Goal: Find specific page/section: Find specific page/section

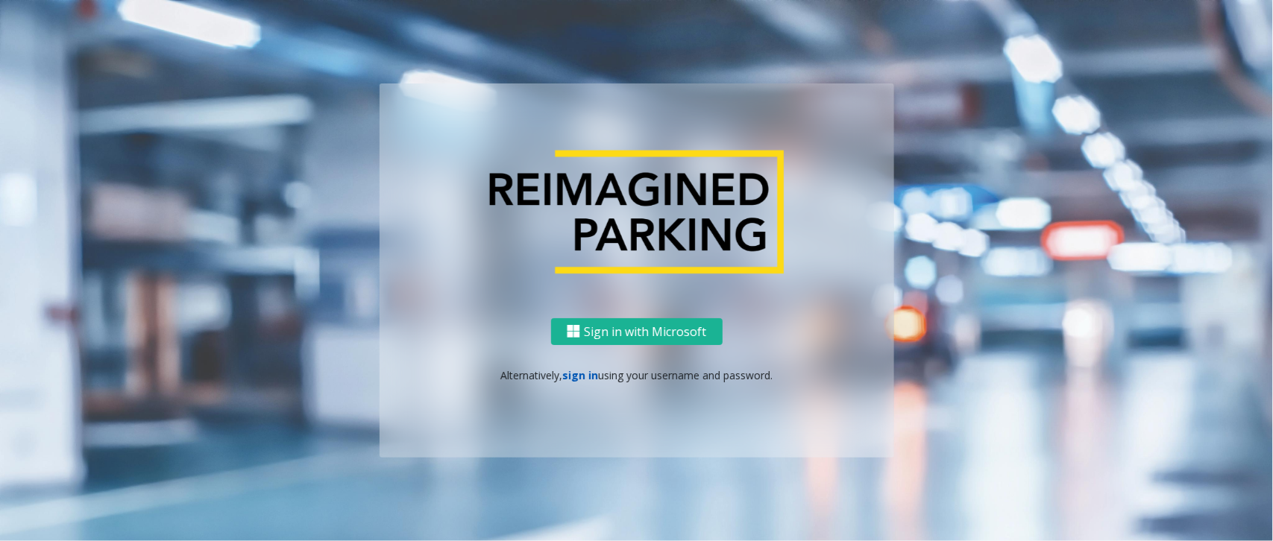
click at [580, 373] on link "sign in" at bounding box center [580, 375] width 36 height 14
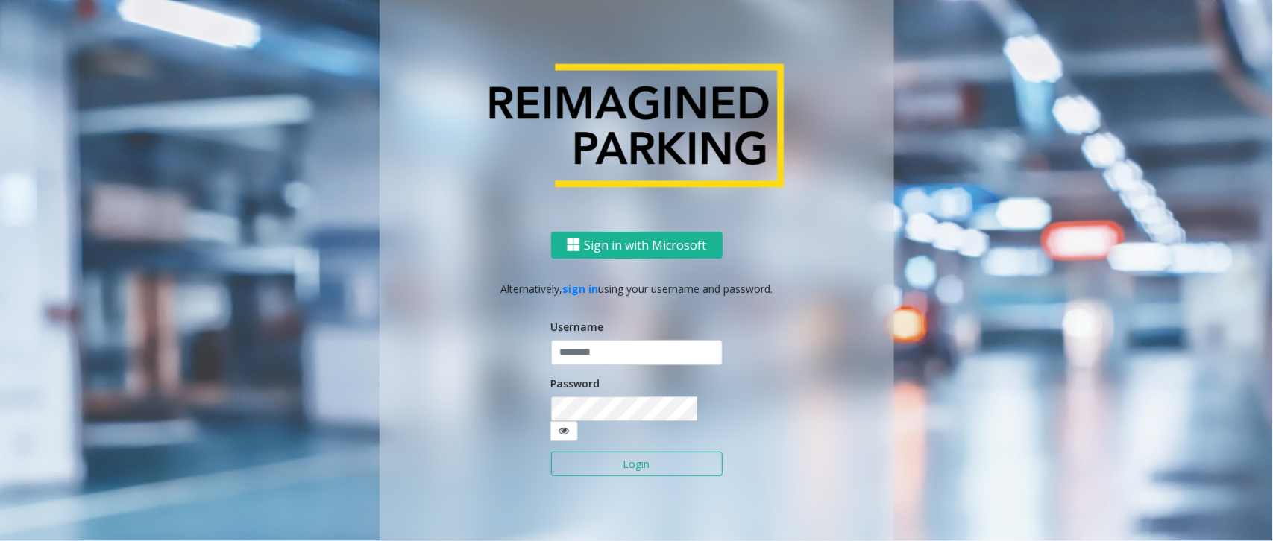
click at [595, 349] on div "Username" at bounding box center [637, 342] width 172 height 46
click at [589, 353] on input "text" at bounding box center [637, 352] width 172 height 25
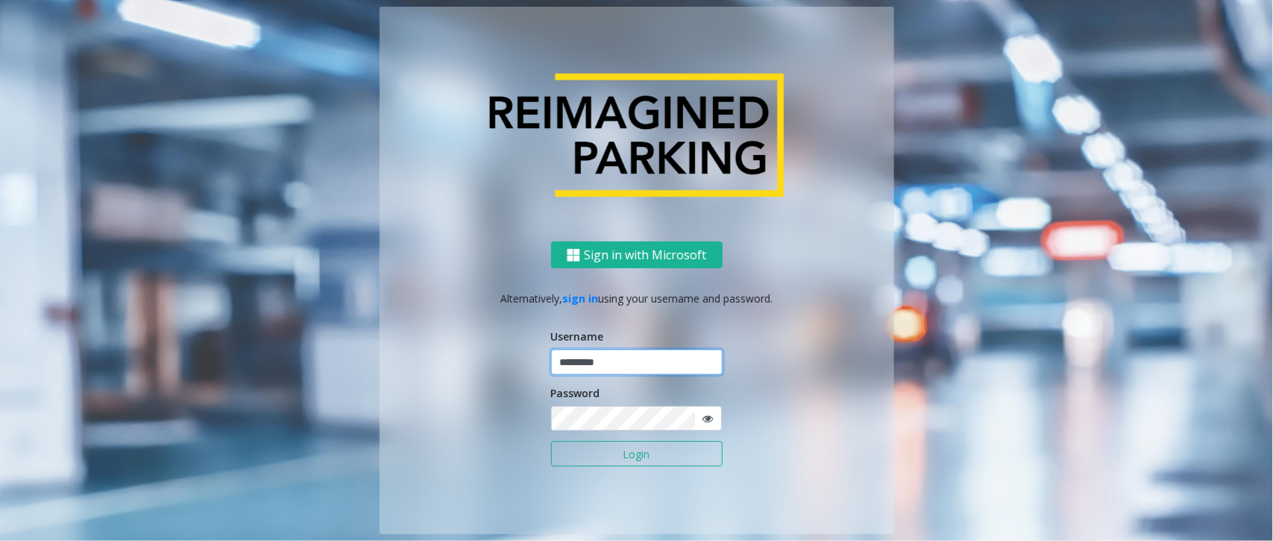
type input "*********"
click at [551, 442] on button "Login" at bounding box center [637, 454] width 172 height 25
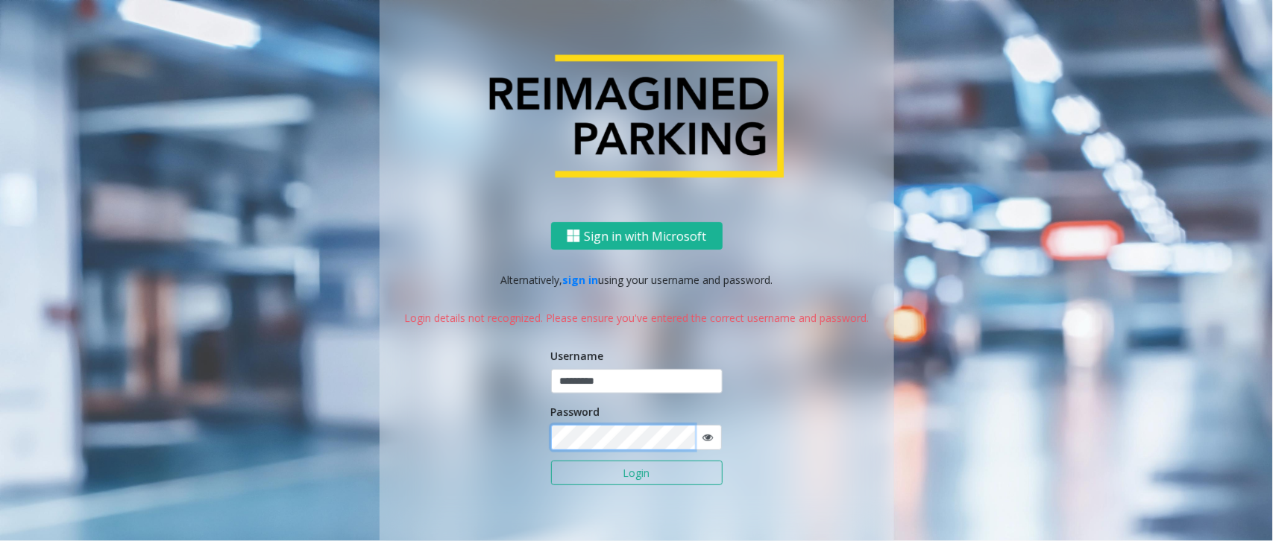
click at [551, 461] on button "Login" at bounding box center [637, 473] width 172 height 25
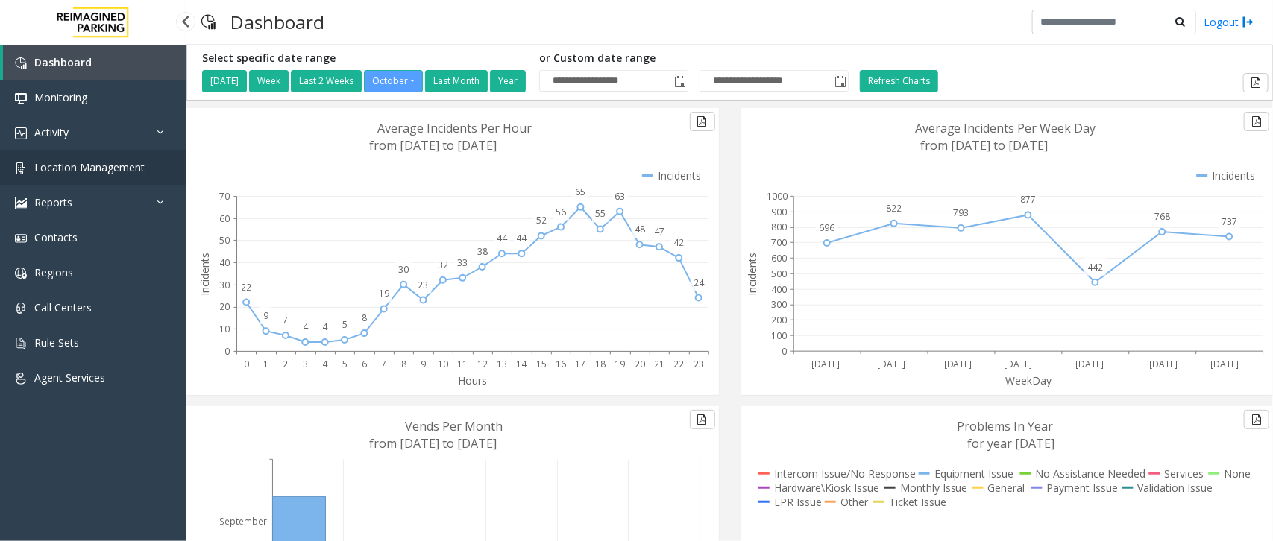
click at [83, 160] on span "Location Management" at bounding box center [89, 167] width 110 height 14
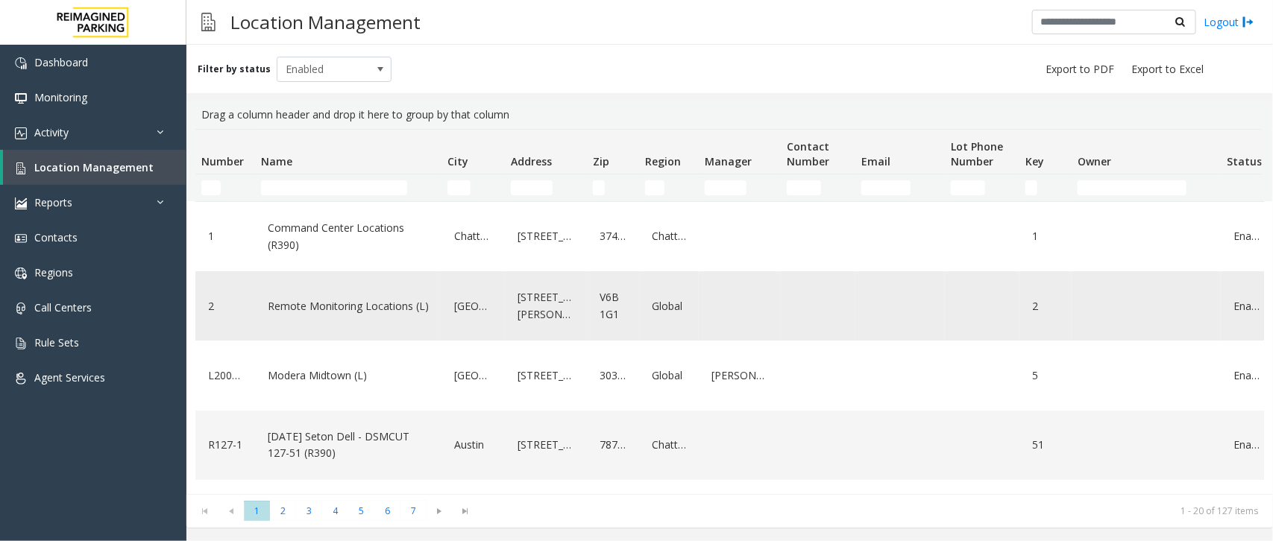
click at [345, 300] on link "Remote Monitoring Locations (L)" at bounding box center [348, 307] width 169 height 24
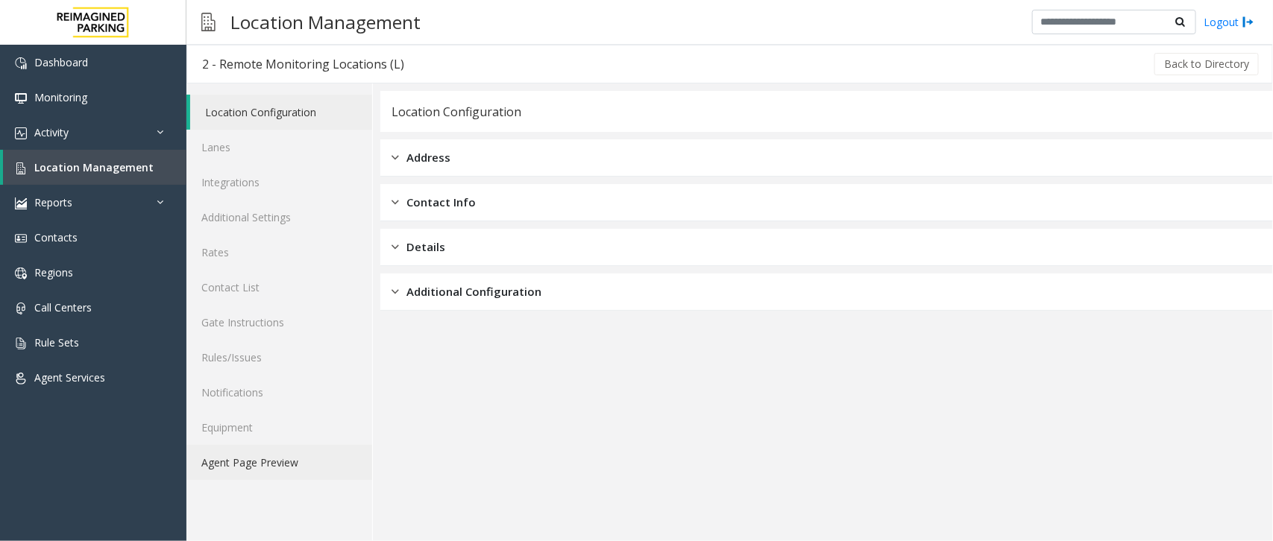
click at [236, 456] on link "Agent Page Preview" at bounding box center [279, 462] width 186 height 35
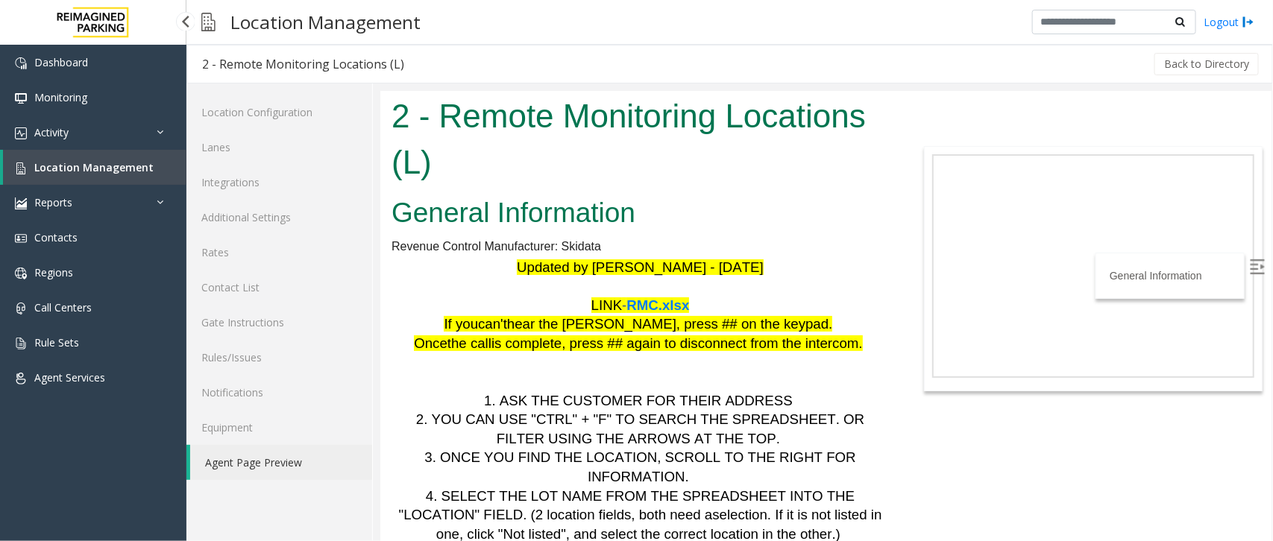
click at [125, 161] on span "Location Management" at bounding box center [93, 167] width 119 height 14
